Goal: Task Accomplishment & Management: Use online tool/utility

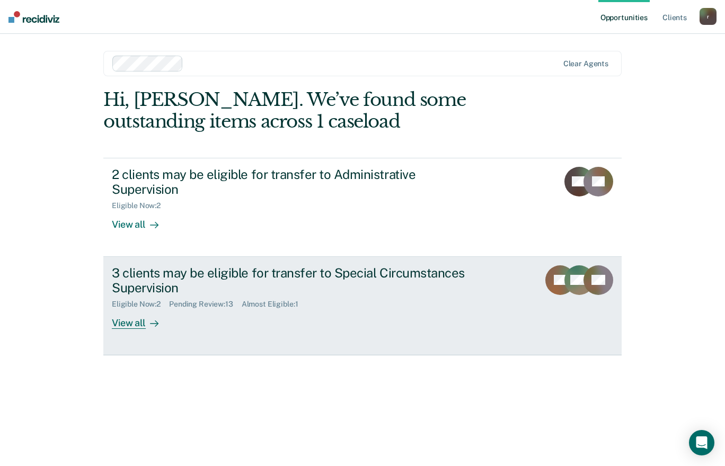
click at [135, 309] on div "View all" at bounding box center [141, 319] width 59 height 21
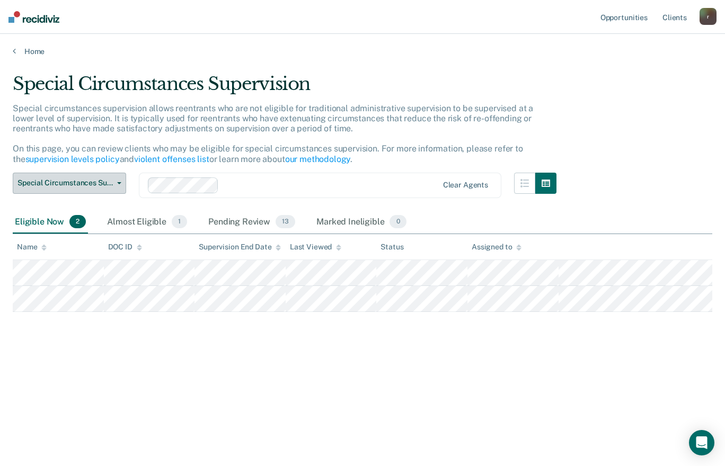
click at [90, 184] on span "Special Circumstances Supervision" at bounding box center [64, 183] width 95 height 9
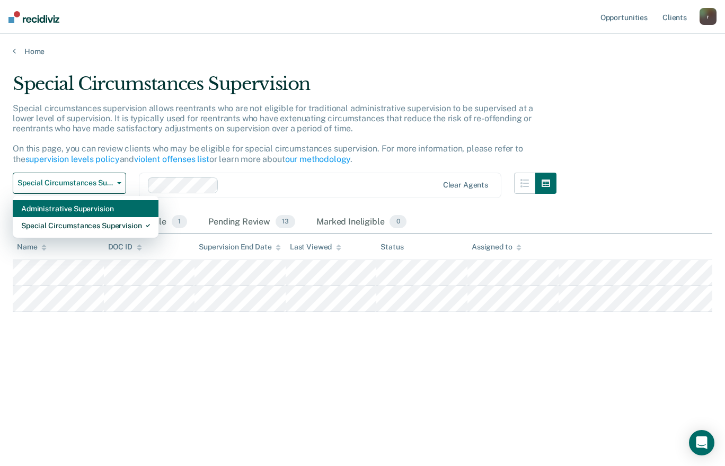
click at [83, 208] on div "Administrative Supervision" at bounding box center [85, 208] width 129 height 17
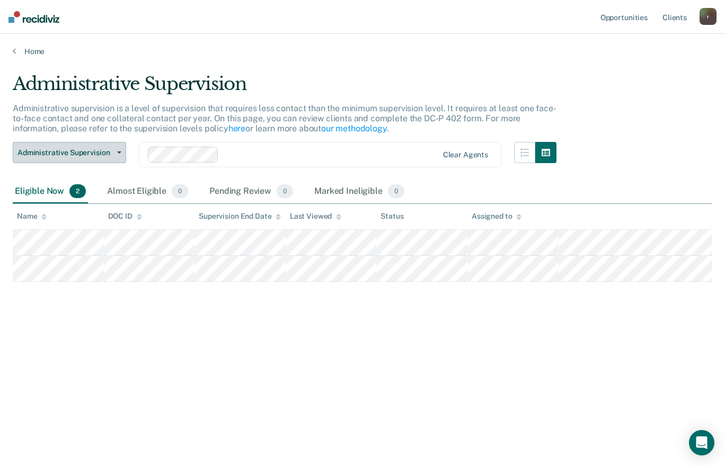
click at [114, 156] on button "Administrative Supervision" at bounding box center [69, 152] width 113 height 21
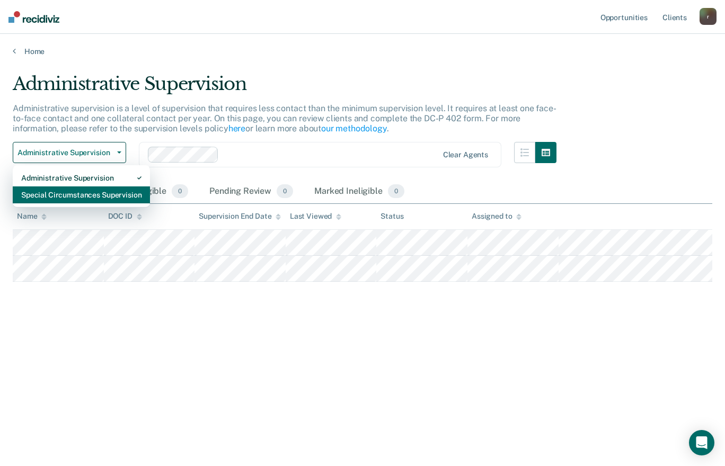
click at [81, 192] on div "Special Circumstances Supervision" at bounding box center [81, 195] width 120 height 17
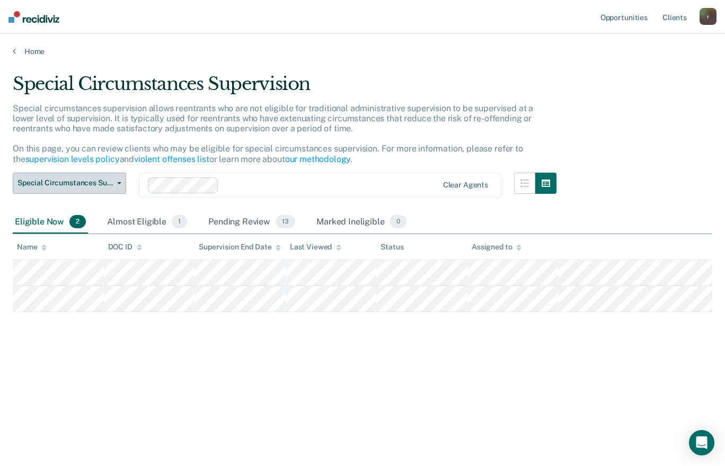
click at [42, 179] on span "Special Circumstances Supervision" at bounding box center [64, 183] width 95 height 9
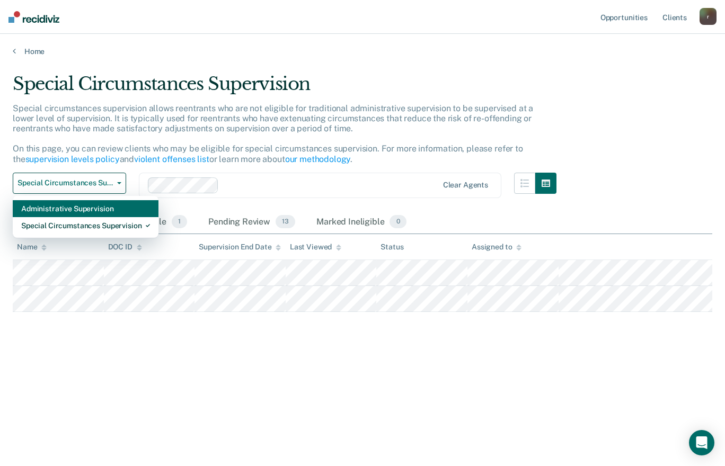
click at [50, 210] on div "Administrative Supervision" at bounding box center [85, 208] width 129 height 17
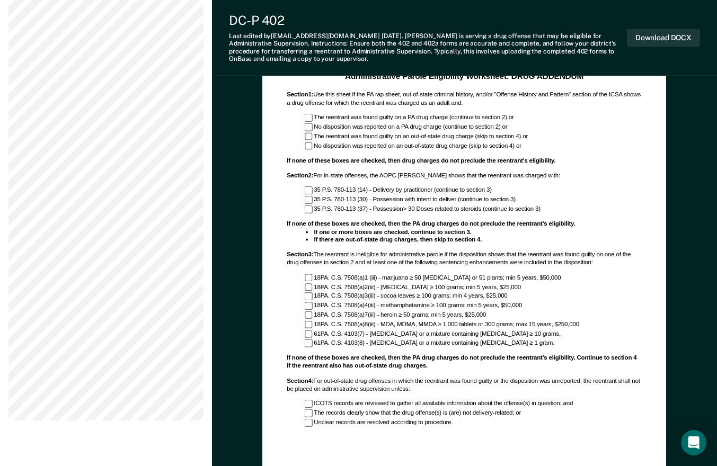
scroll to position [620, 0]
